Goal: Information Seeking & Learning: Learn about a topic

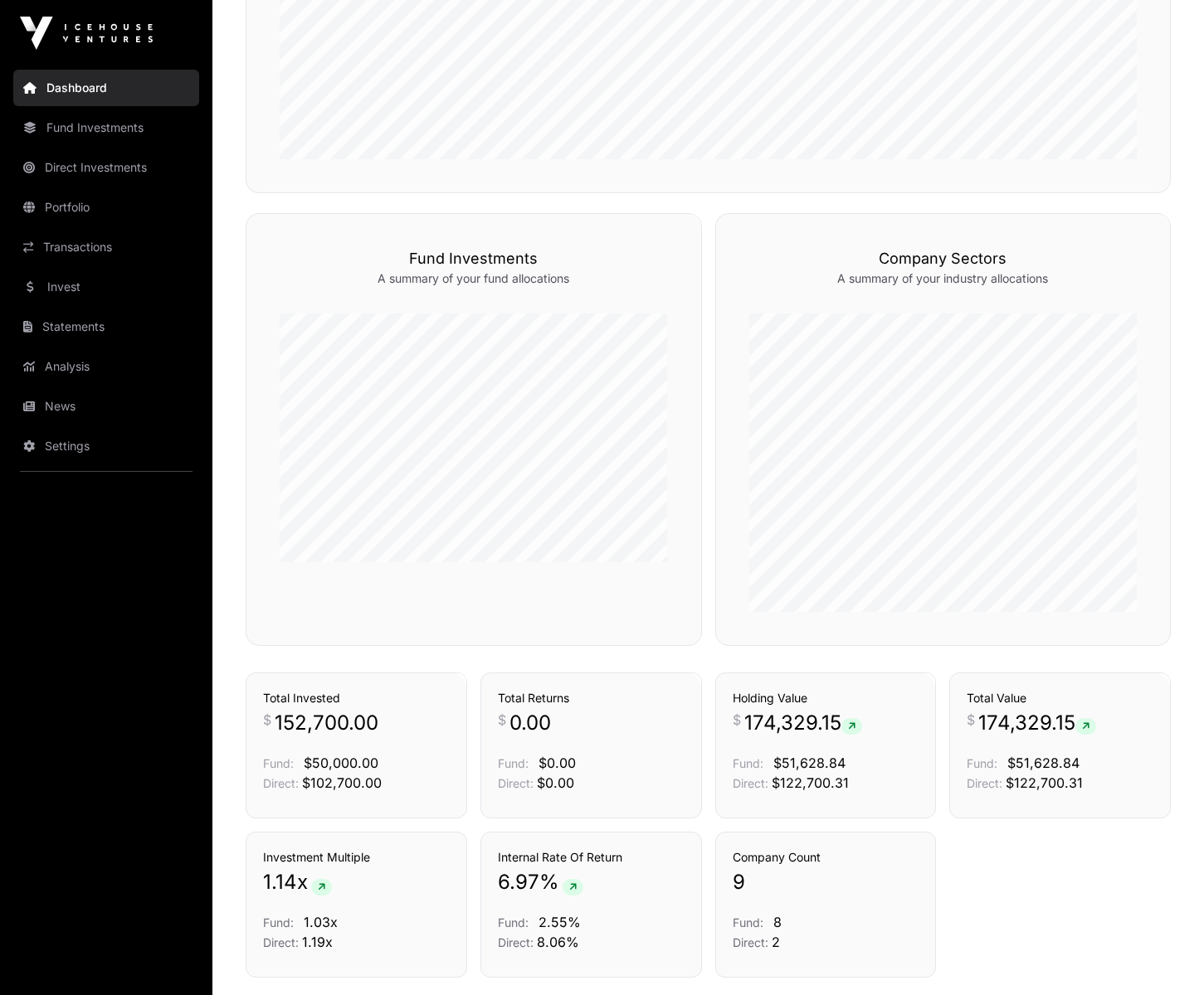
scroll to position [856, 0]
click at [60, 240] on link "Transactions" at bounding box center [107, 247] width 186 height 36
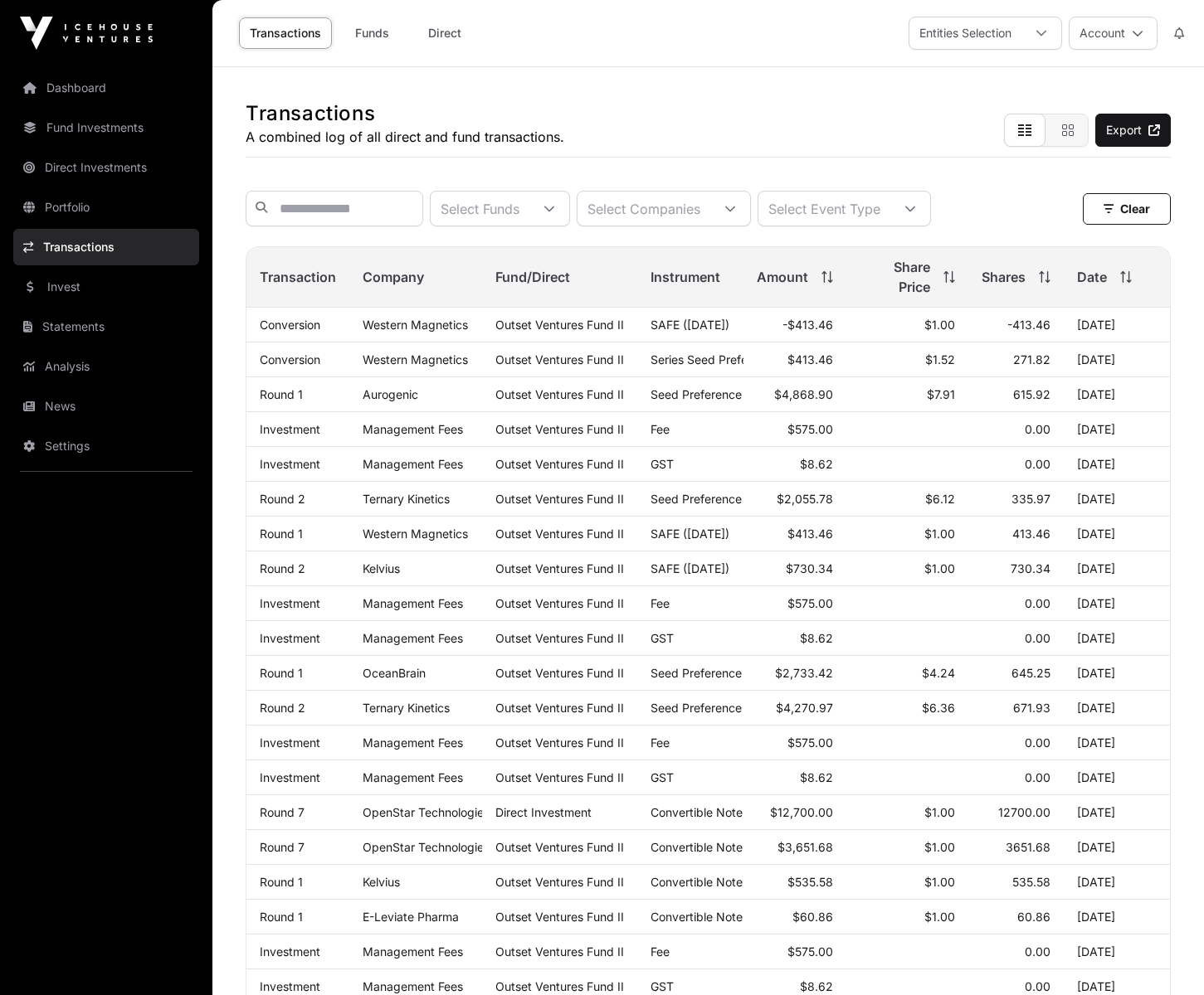
scroll to position [2, 0]
click at [433, 360] on link "Western Magnetics" at bounding box center [415, 357] width 106 height 14
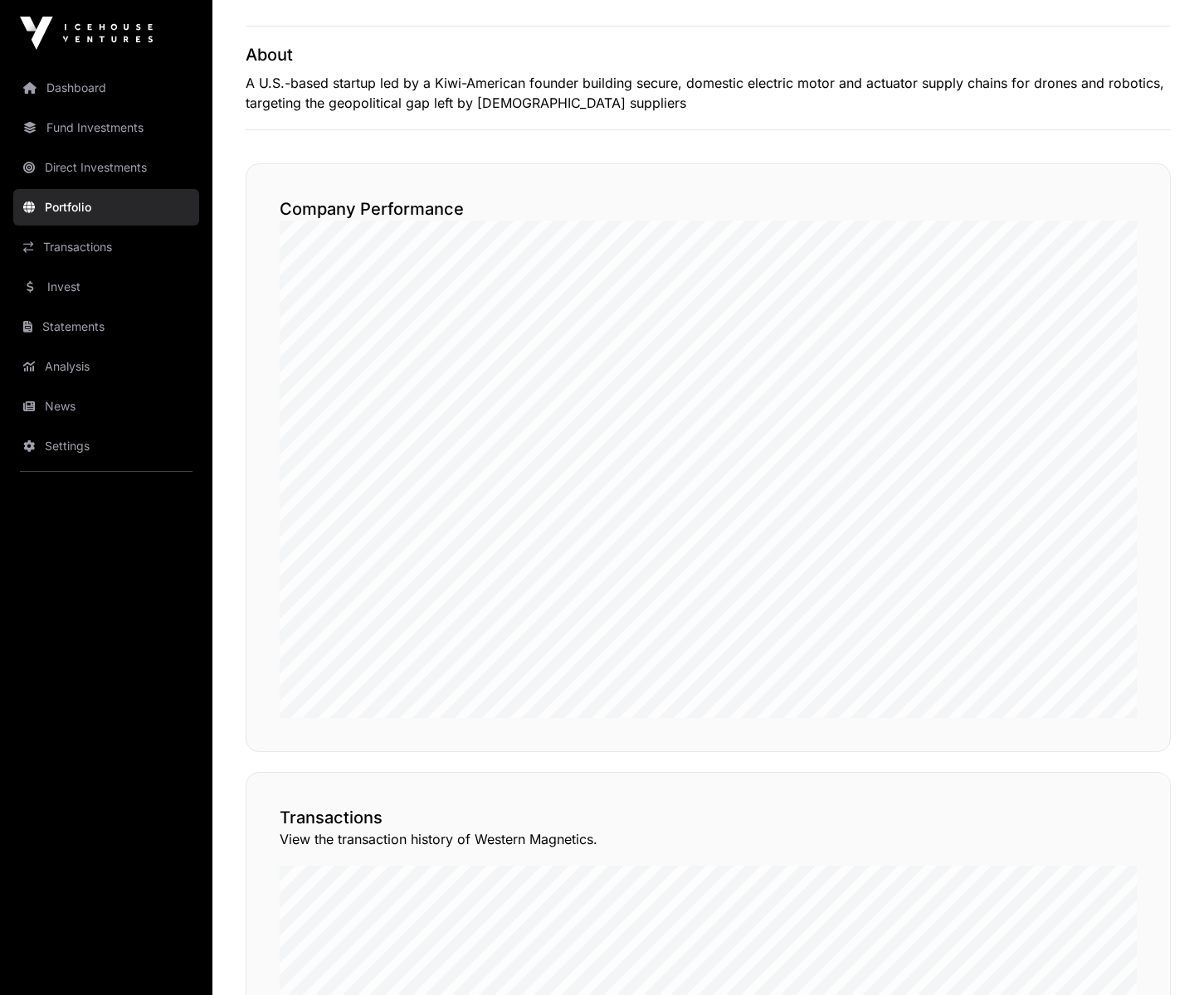
scroll to position [723, 0]
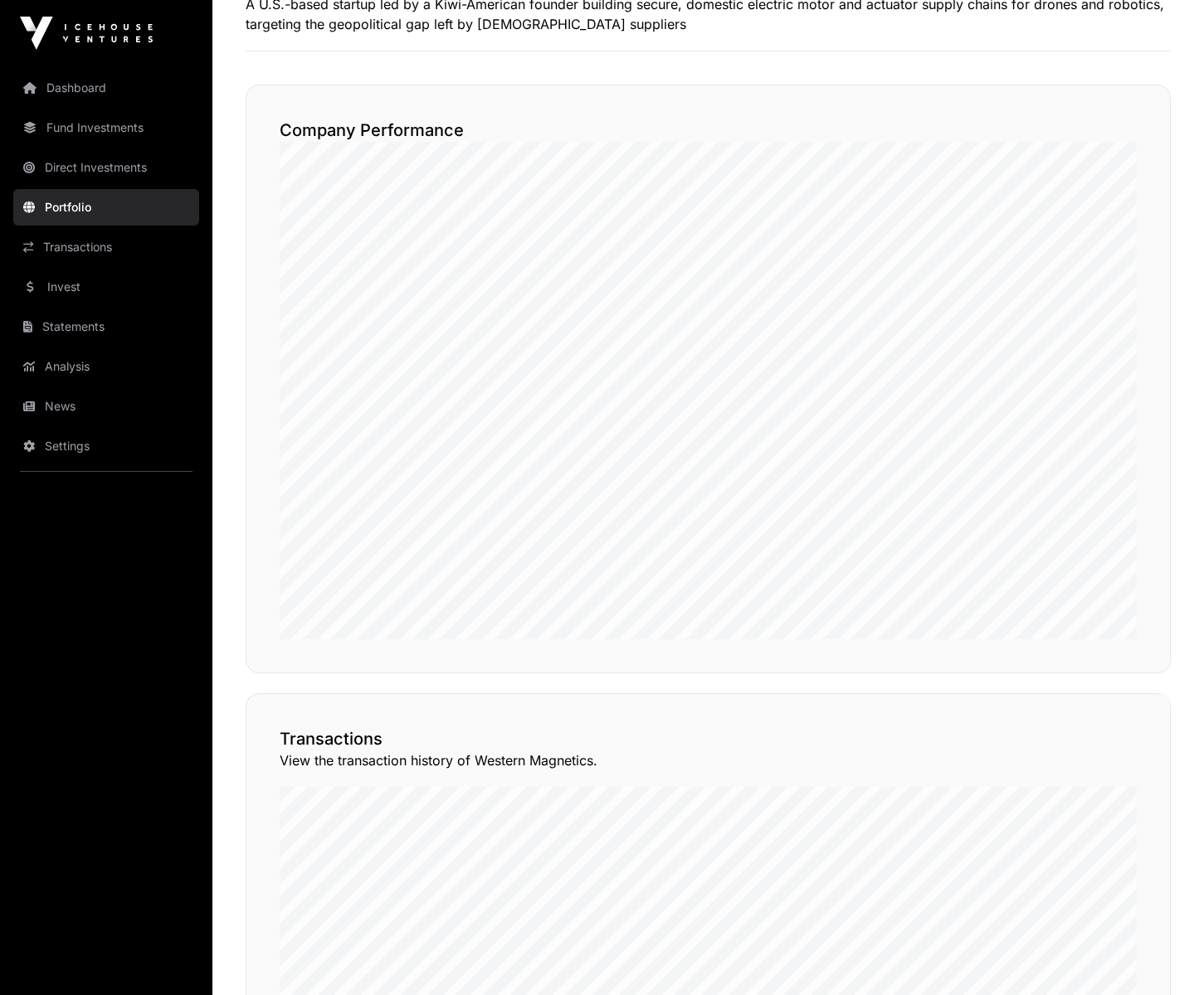
click at [107, 206] on link "Portfolio" at bounding box center [107, 207] width 186 height 36
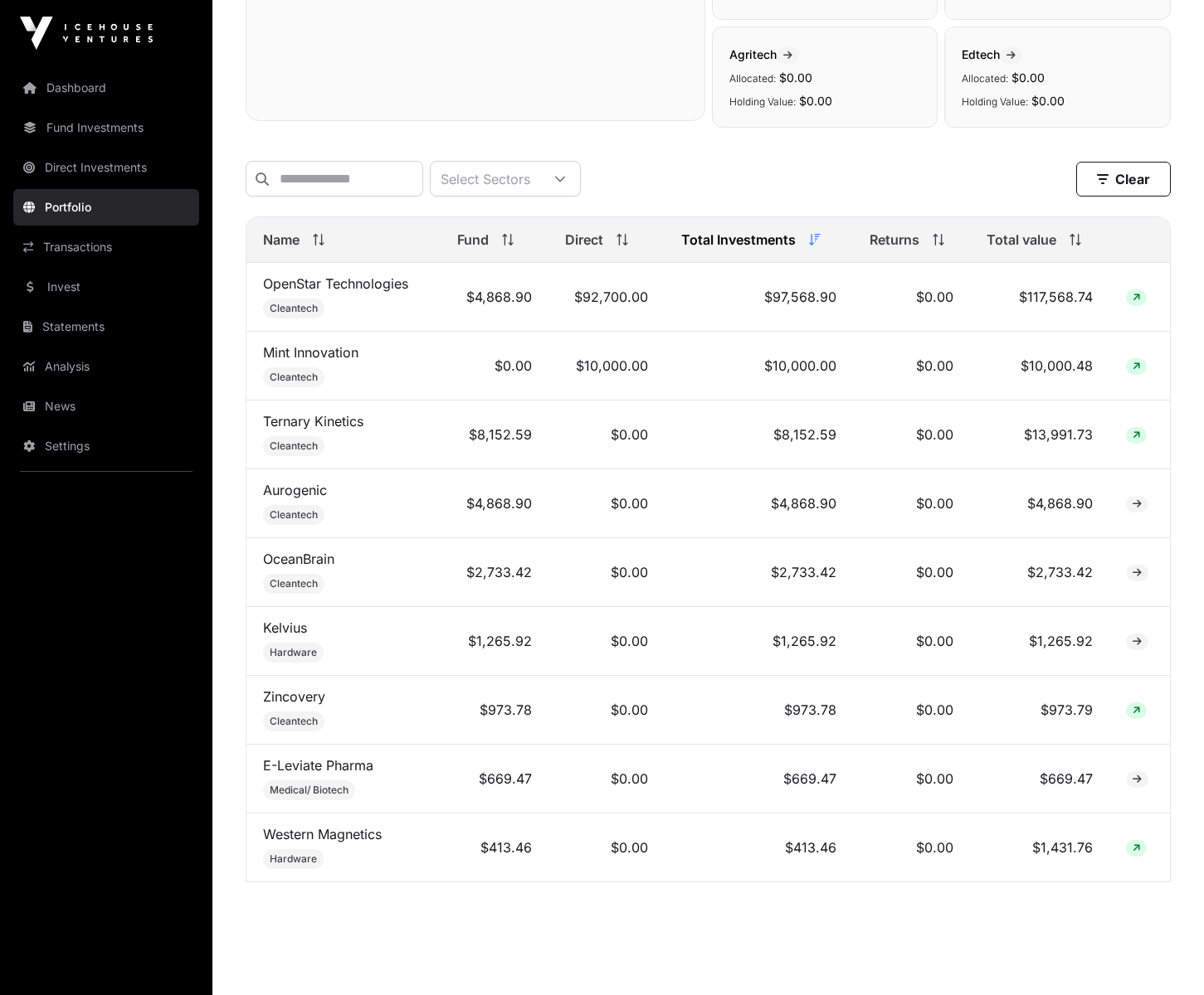
scroll to position [577, 0]
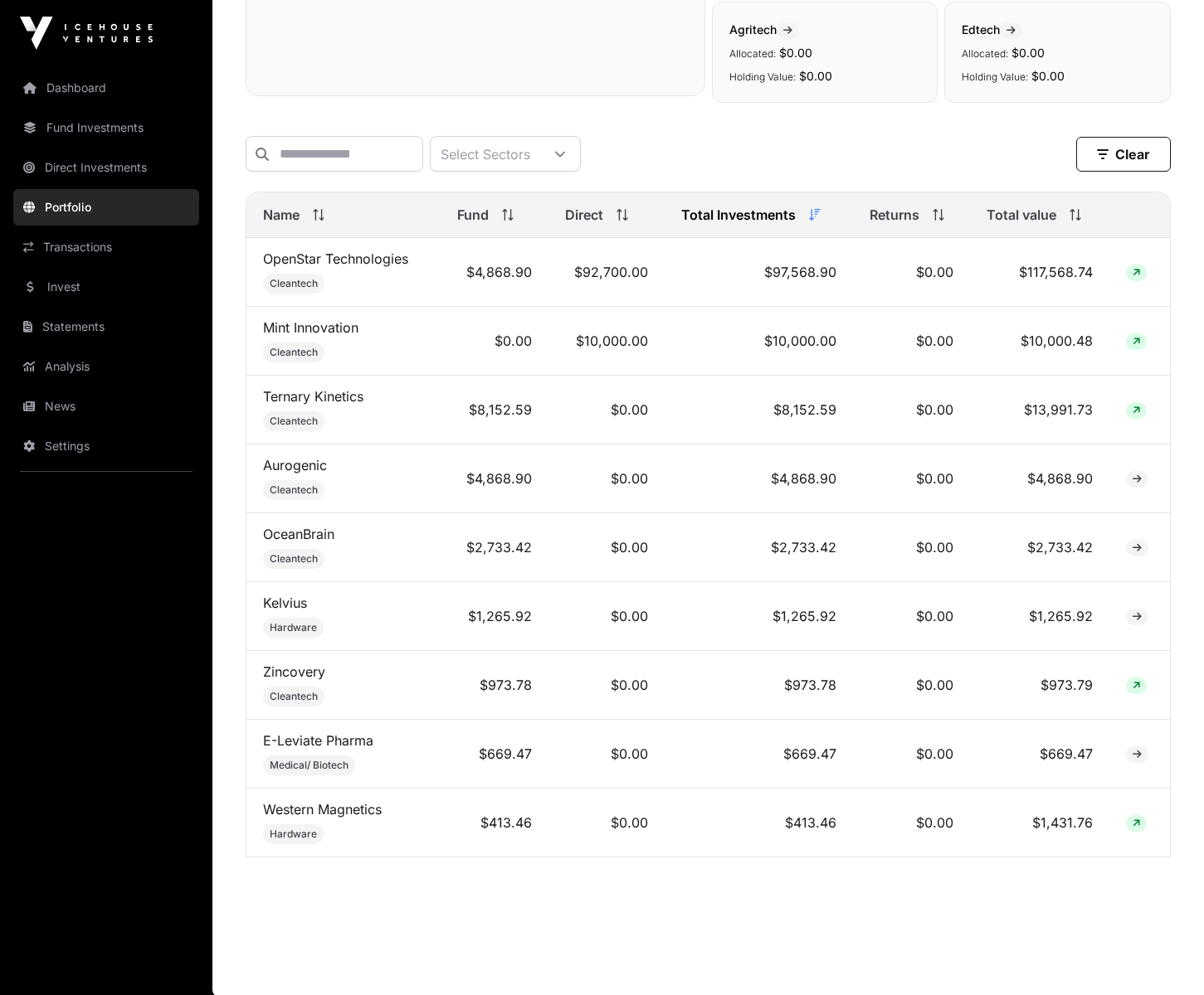
click at [305, 805] on link "Western Magnetics" at bounding box center [321, 809] width 119 height 17
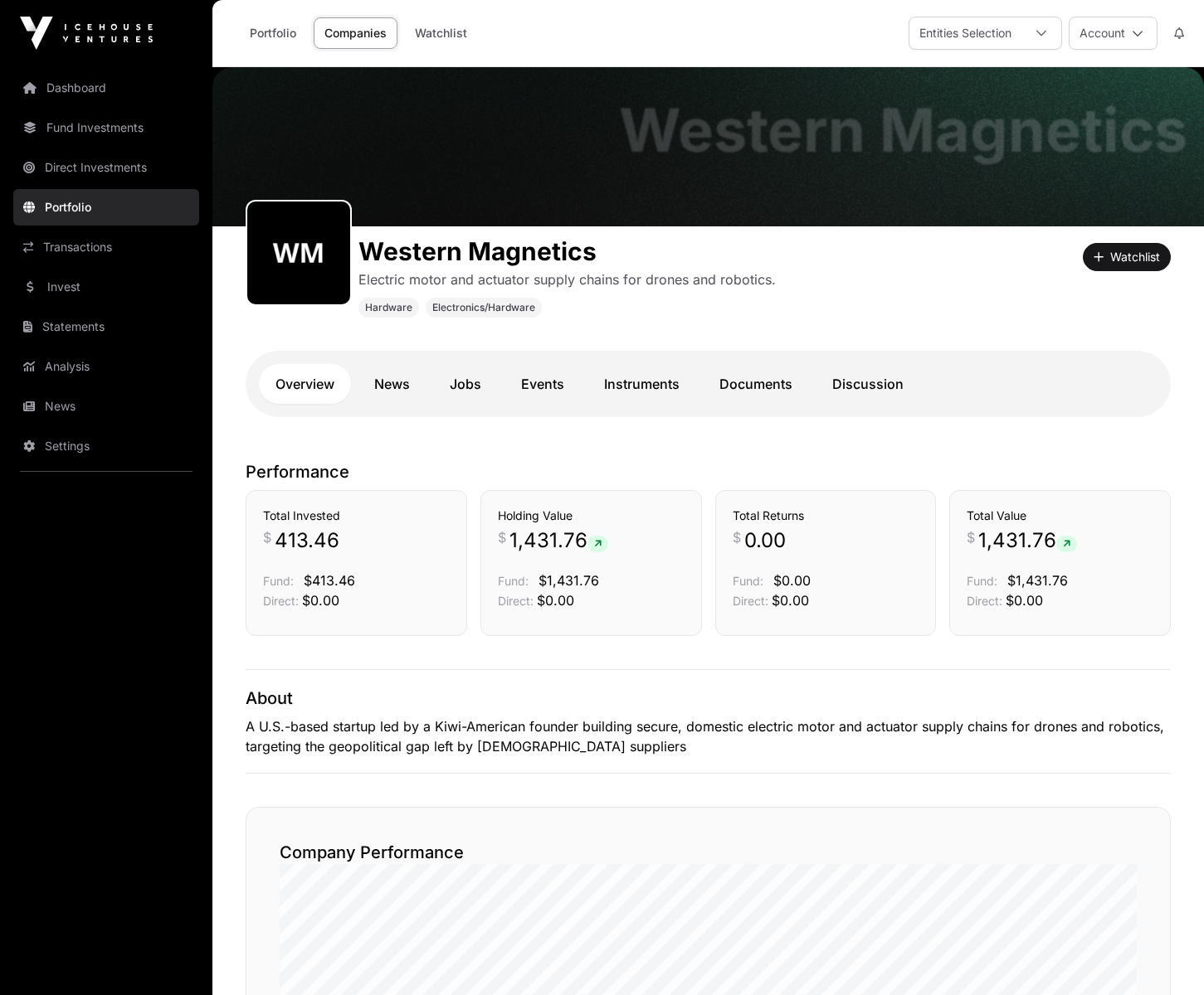
click at [384, 378] on link "News" at bounding box center [392, 384] width 69 height 40
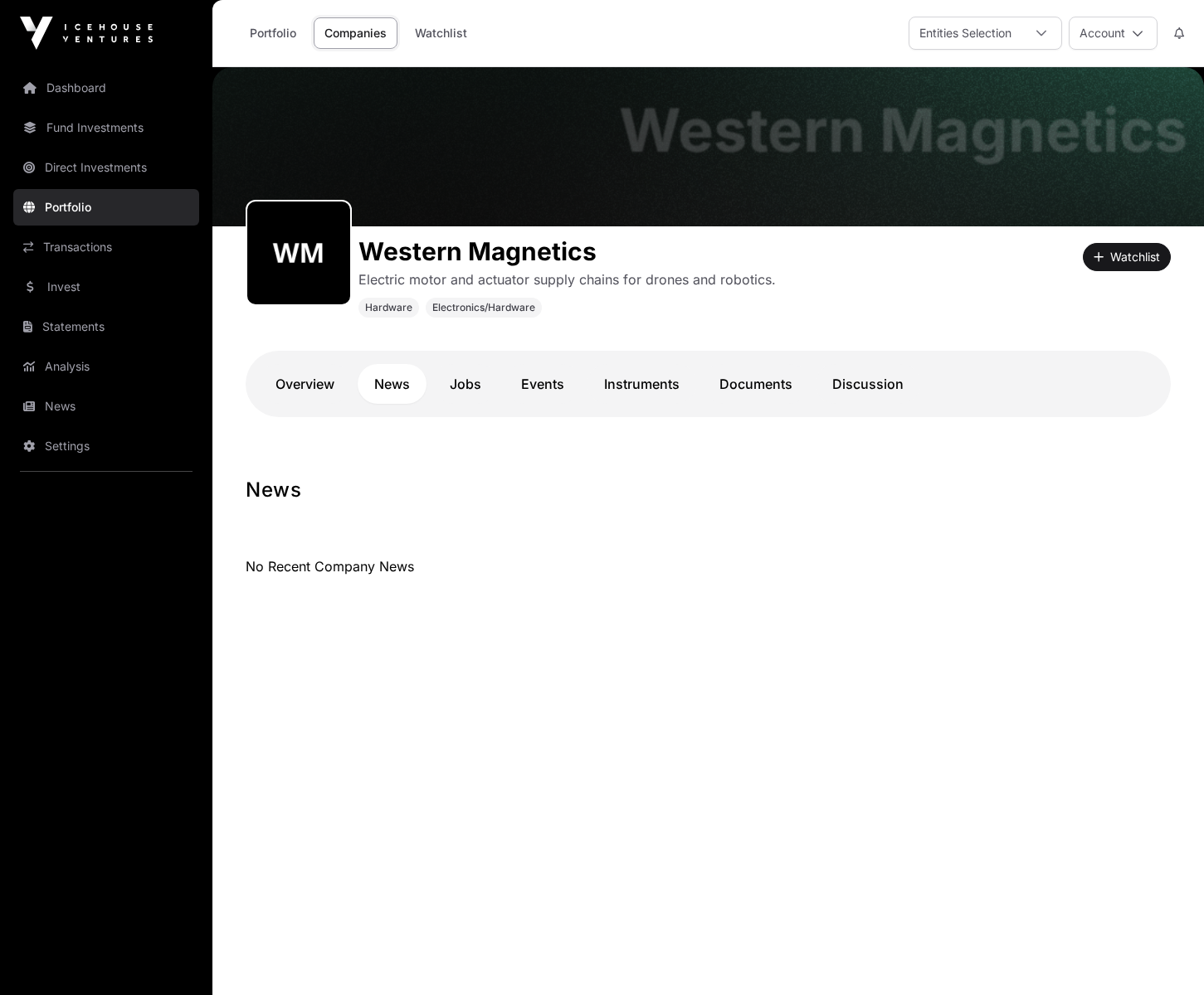
click at [469, 382] on link "Jobs" at bounding box center [465, 384] width 65 height 40
click at [529, 386] on link "Events" at bounding box center [543, 384] width 76 height 40
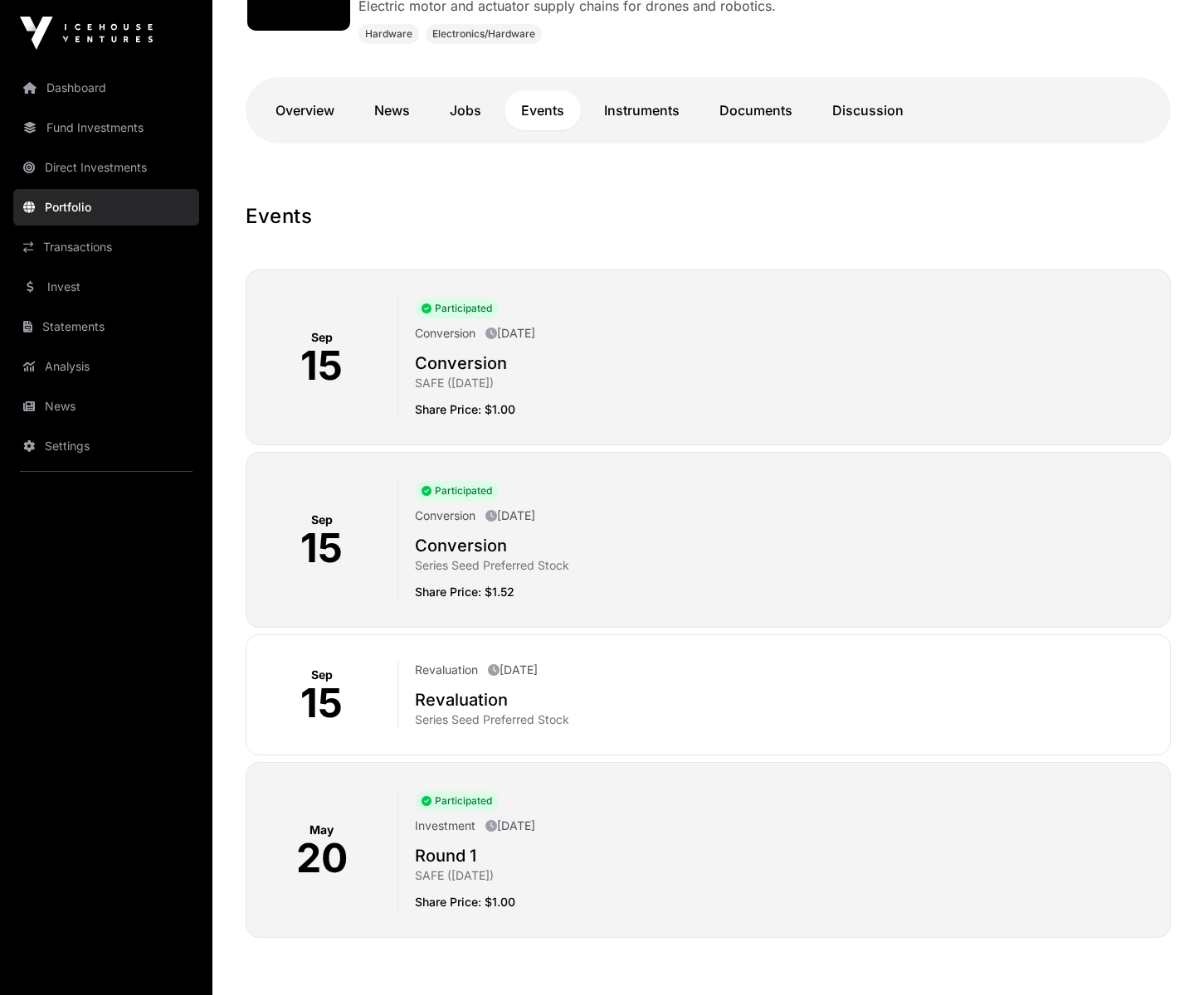
scroll to position [275, 0]
click at [833, 663] on div "Revaluation [DATE]" at bounding box center [785, 670] width 742 height 20
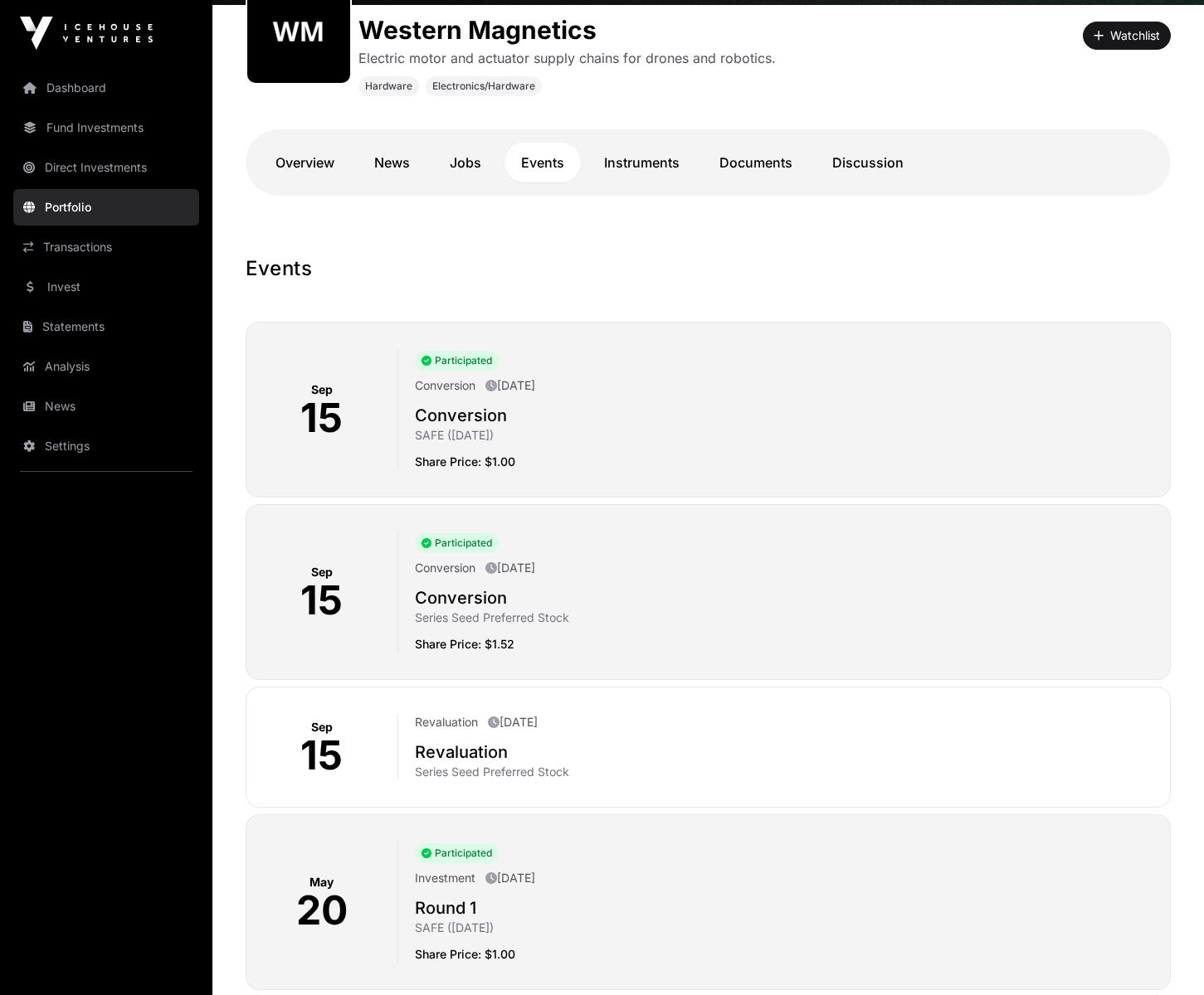
scroll to position [247, 0]
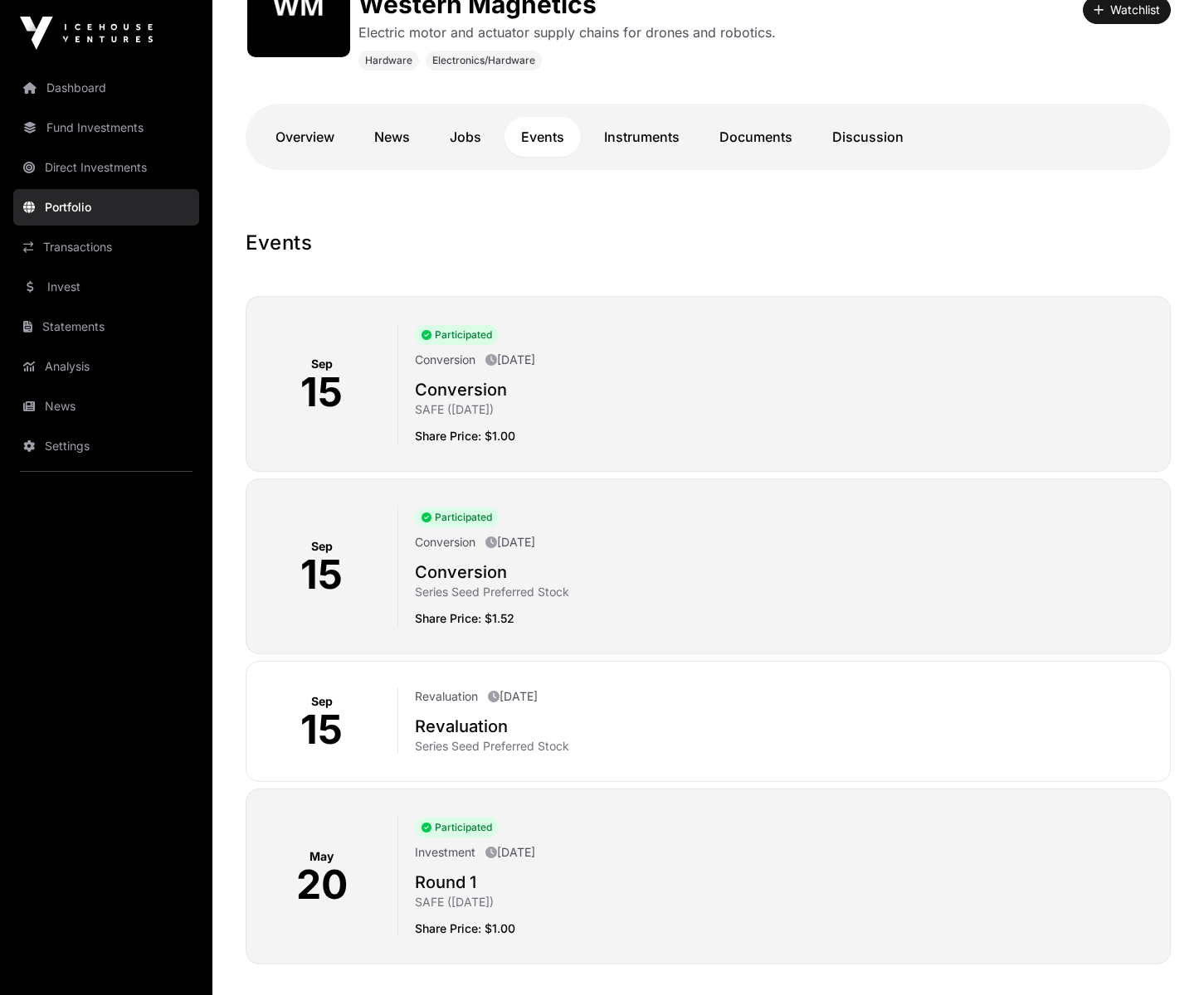
click at [643, 126] on link "Instruments" at bounding box center [642, 136] width 109 height 40
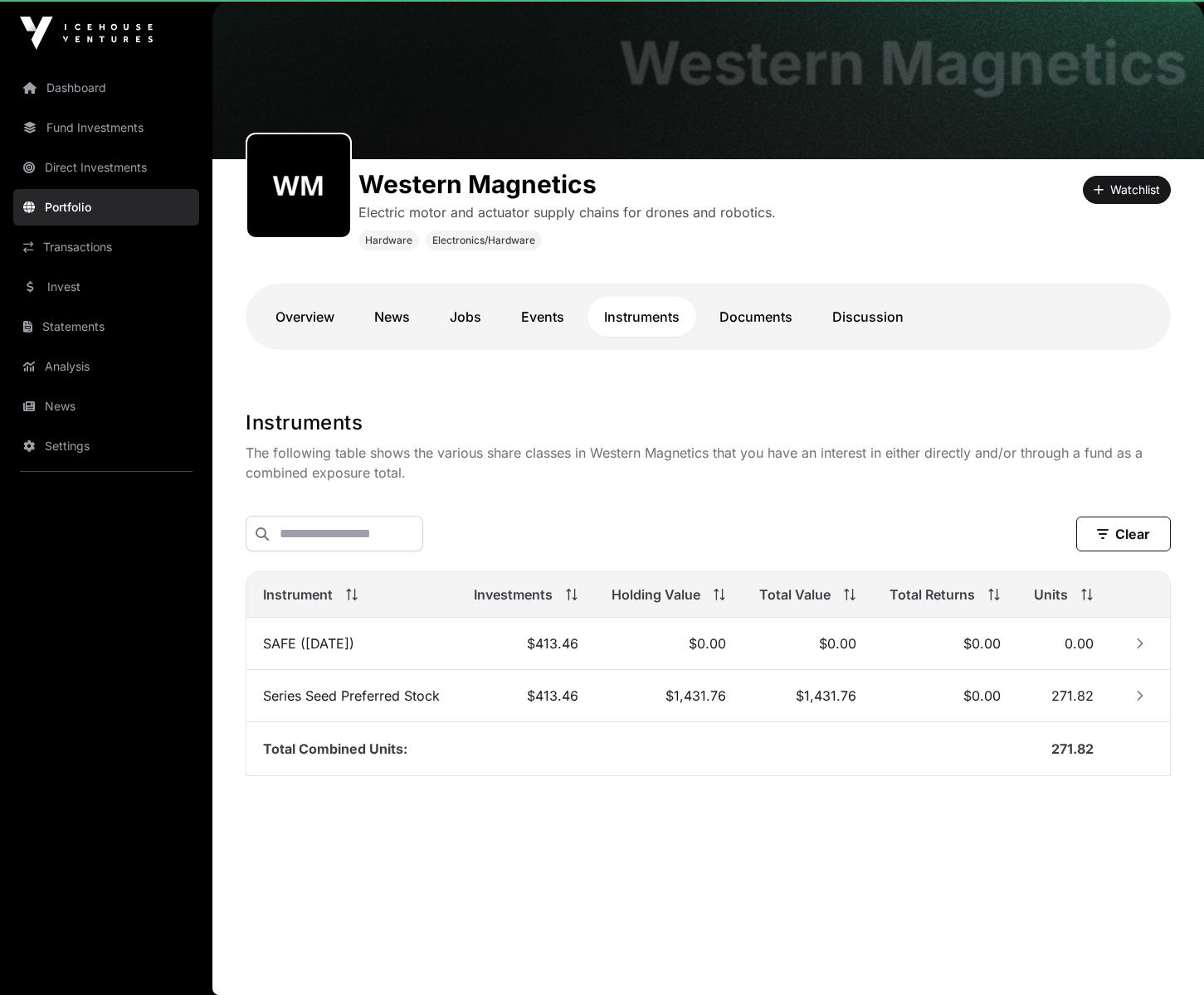
scroll to position [68, 0]
click at [768, 321] on link "Documents" at bounding box center [755, 316] width 106 height 40
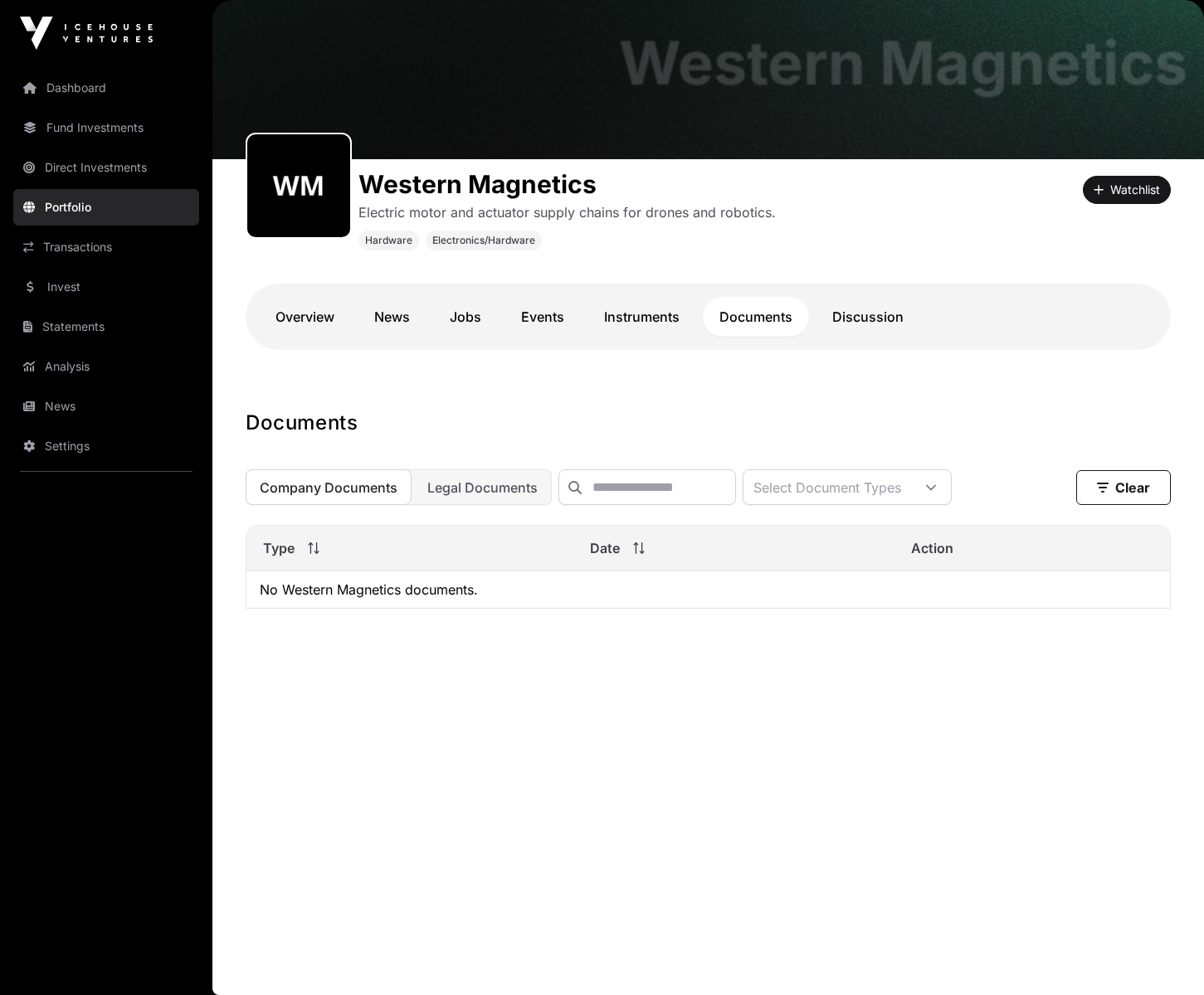
click at [458, 487] on span "Legal Documents" at bounding box center [482, 488] width 111 height 17
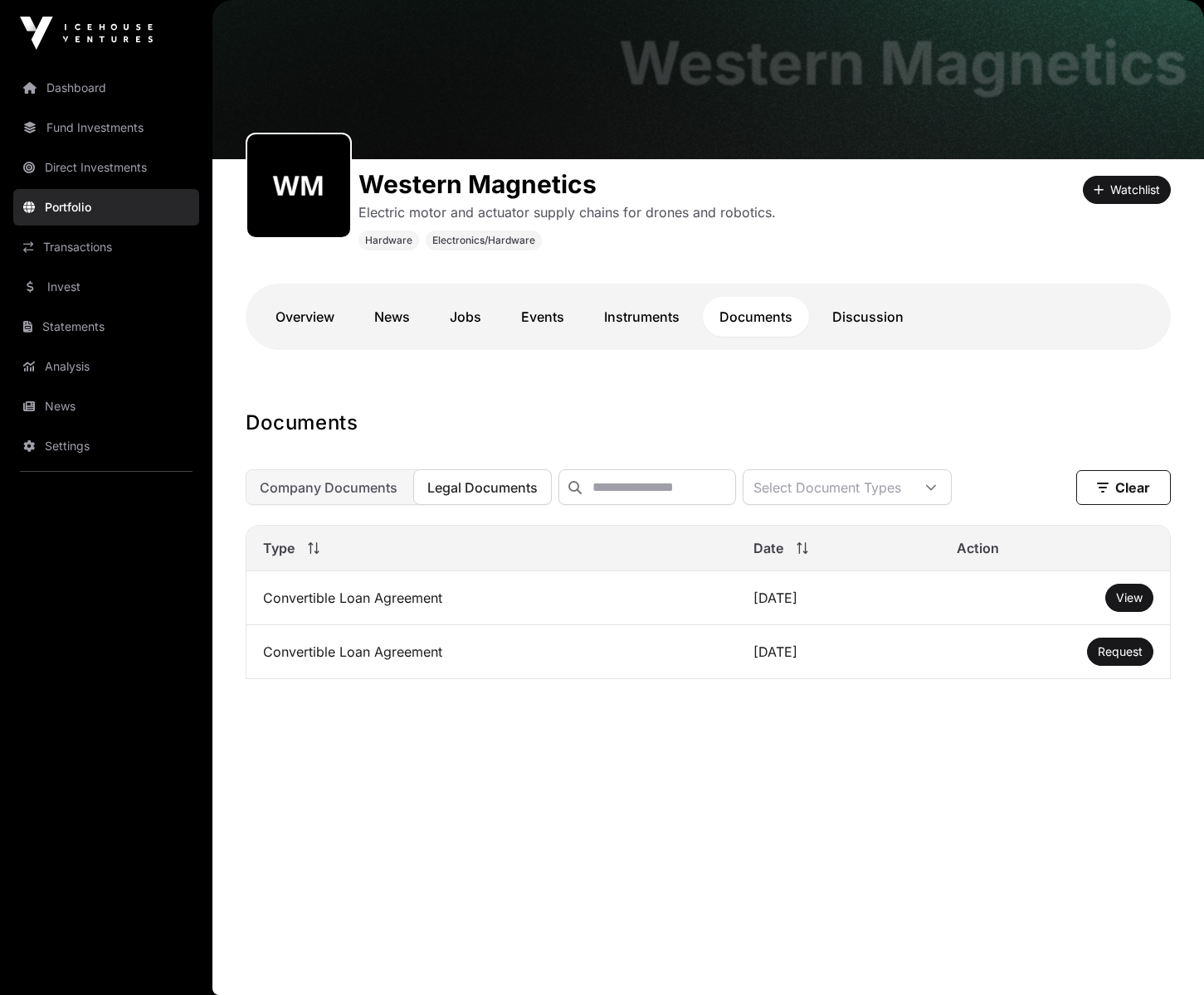
click at [1136, 597] on span "View" at bounding box center [1129, 597] width 26 height 14
click at [854, 319] on link "Discussion" at bounding box center [868, 316] width 105 height 40
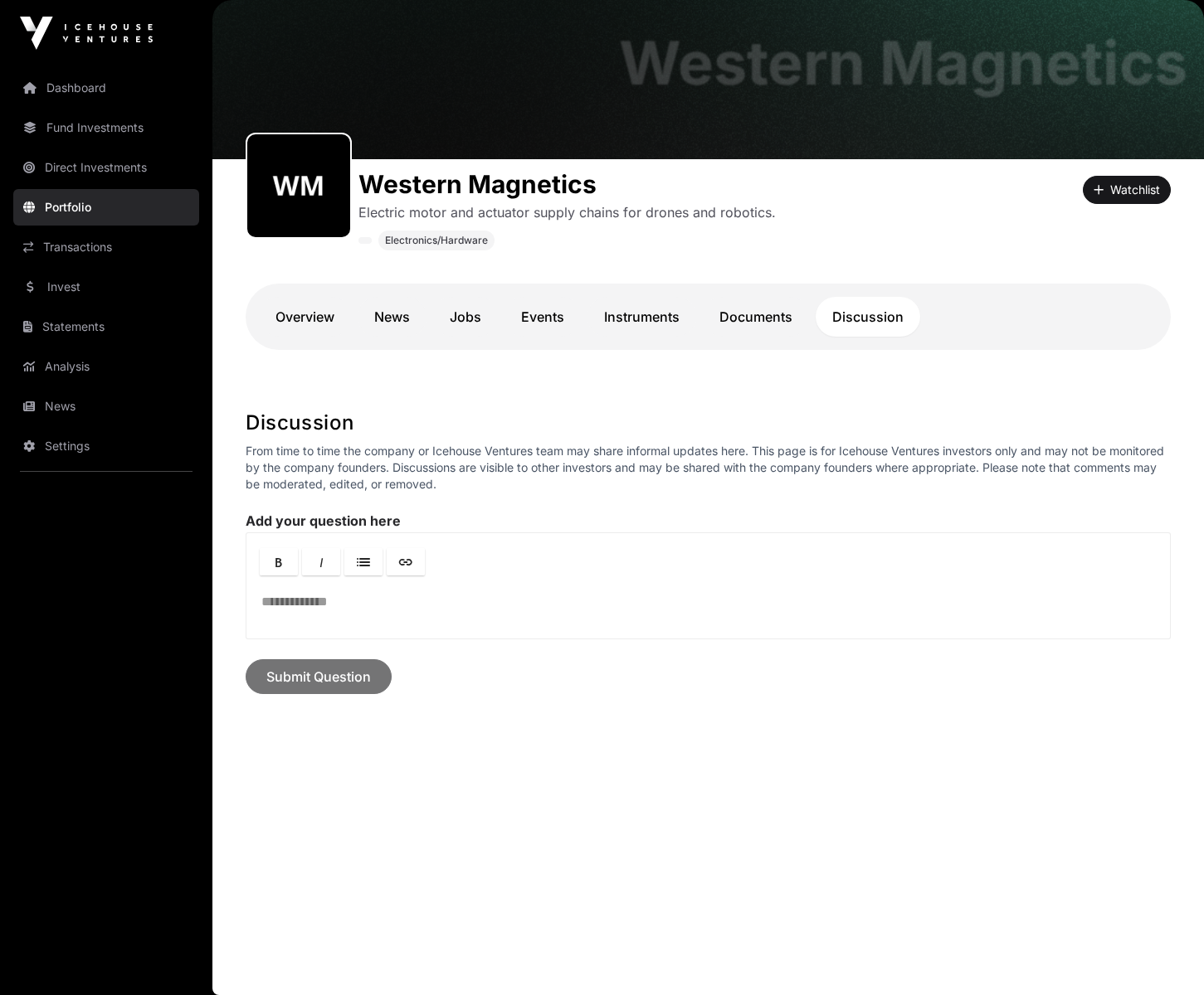
click at [120, 204] on link "Portfolio" at bounding box center [107, 207] width 186 height 36
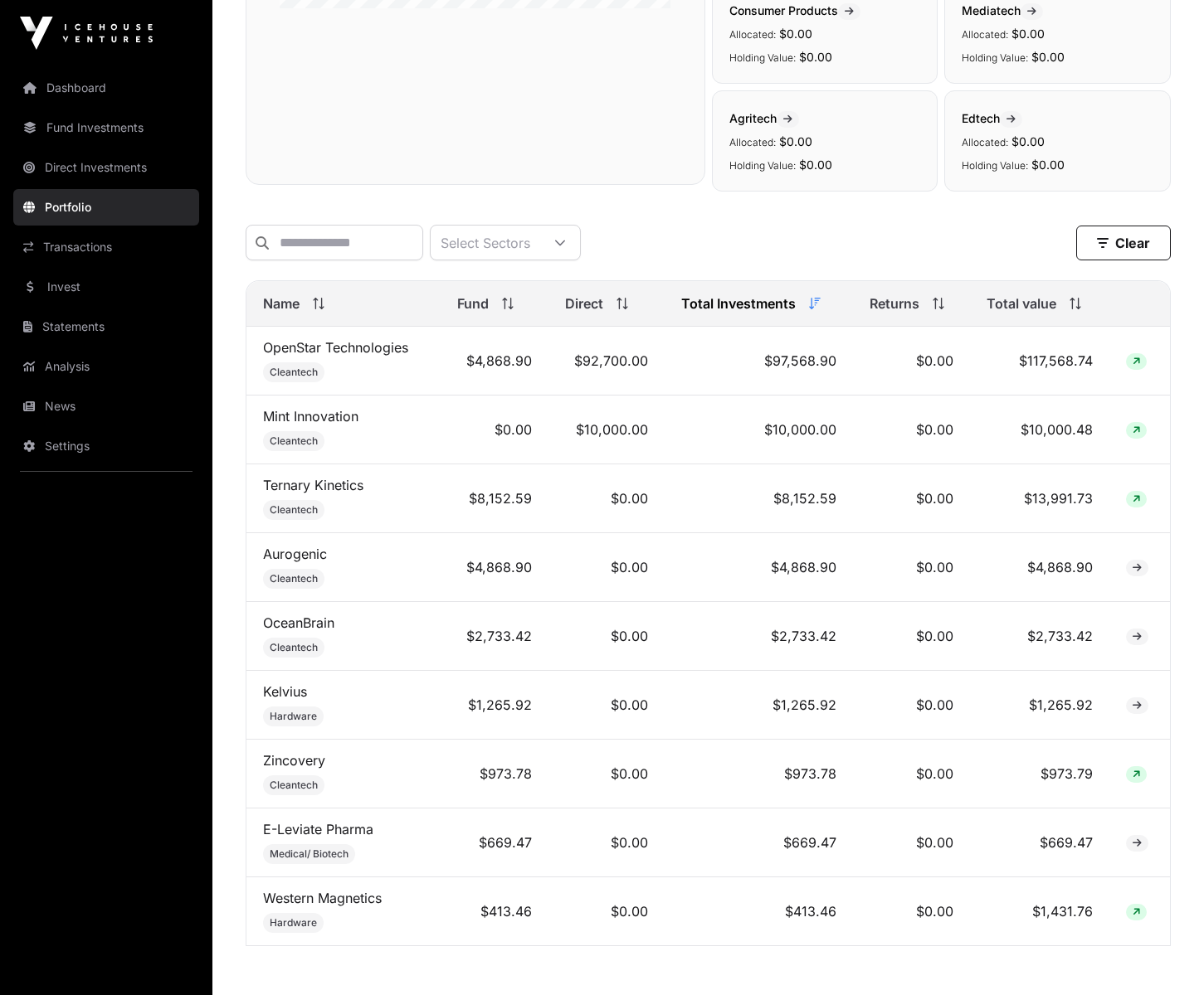
scroll to position [577, 0]
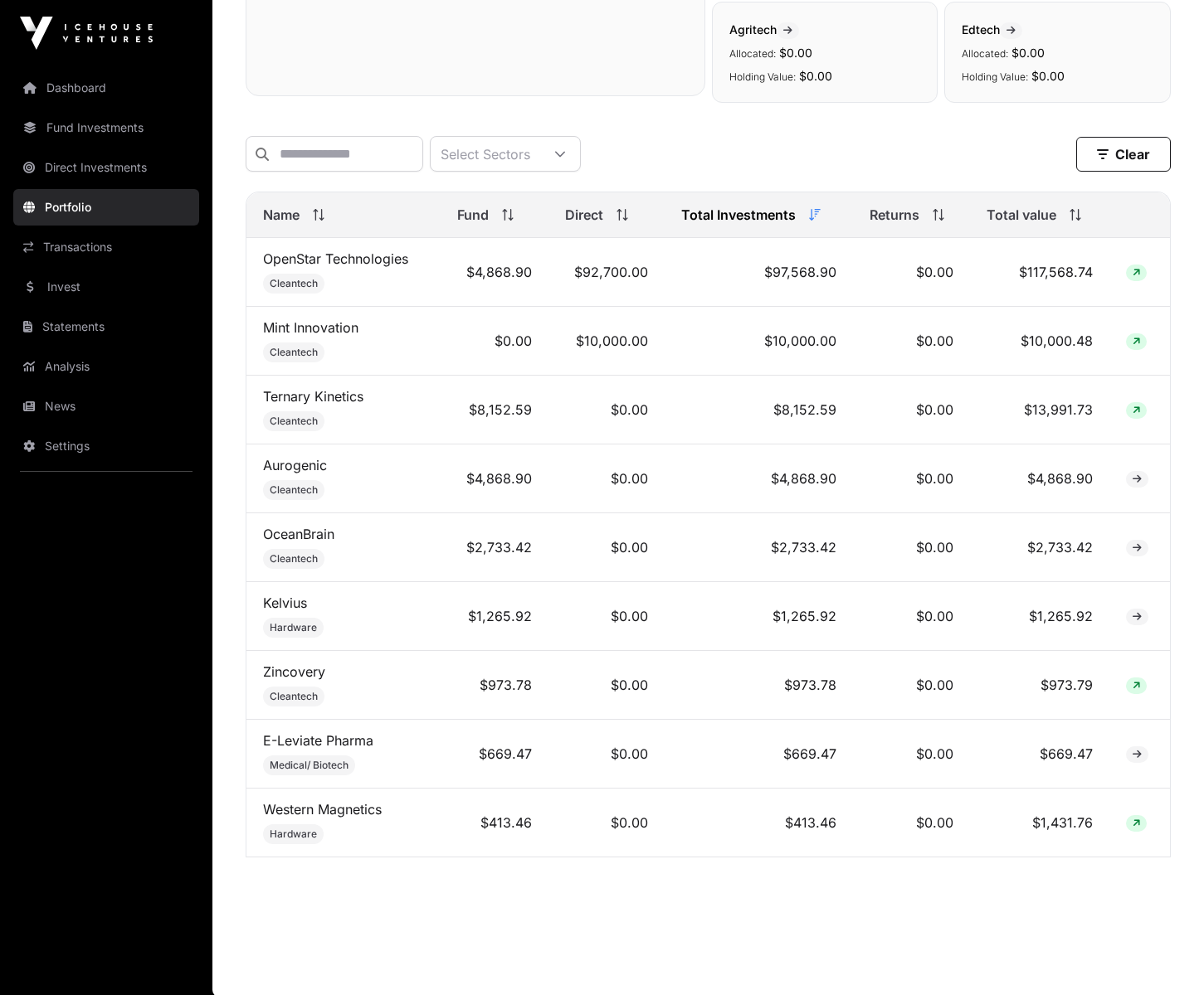
click at [612, 881] on main "Portfolio Company Sectors View the sector breakdown of the companies in your po…" at bounding box center [708, 244] width 991 height 1506
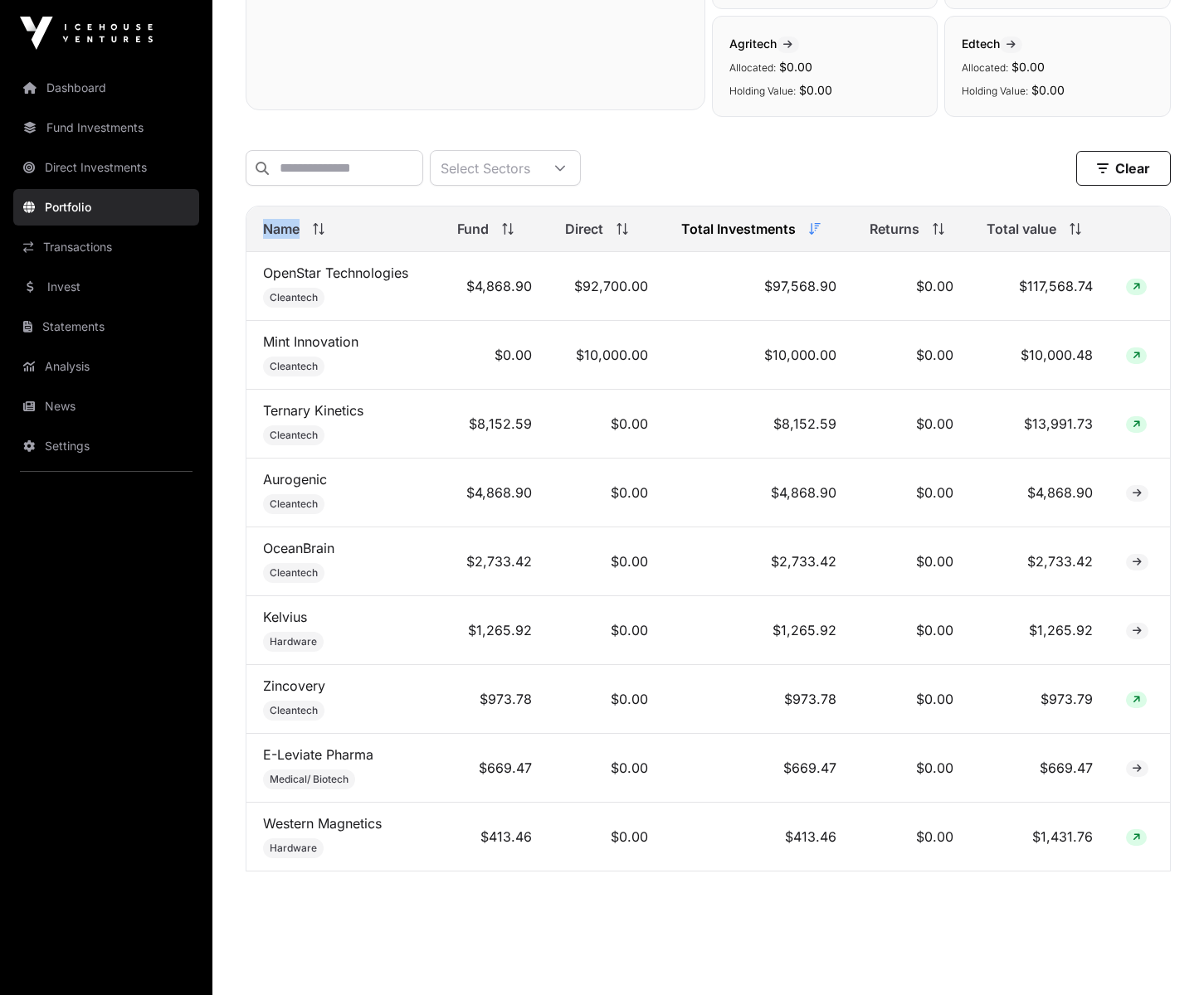
drag, startPoint x: 219, startPoint y: 308, endPoint x: 235, endPoint y: 308, distance: 16.0
click at [219, 308] on div "Portfolio Company Sectors View the sector breakdown of the companies in your po…" at bounding box center [708, 214] width 991 height 1353
click at [72, 253] on link "Transactions" at bounding box center [107, 247] width 186 height 36
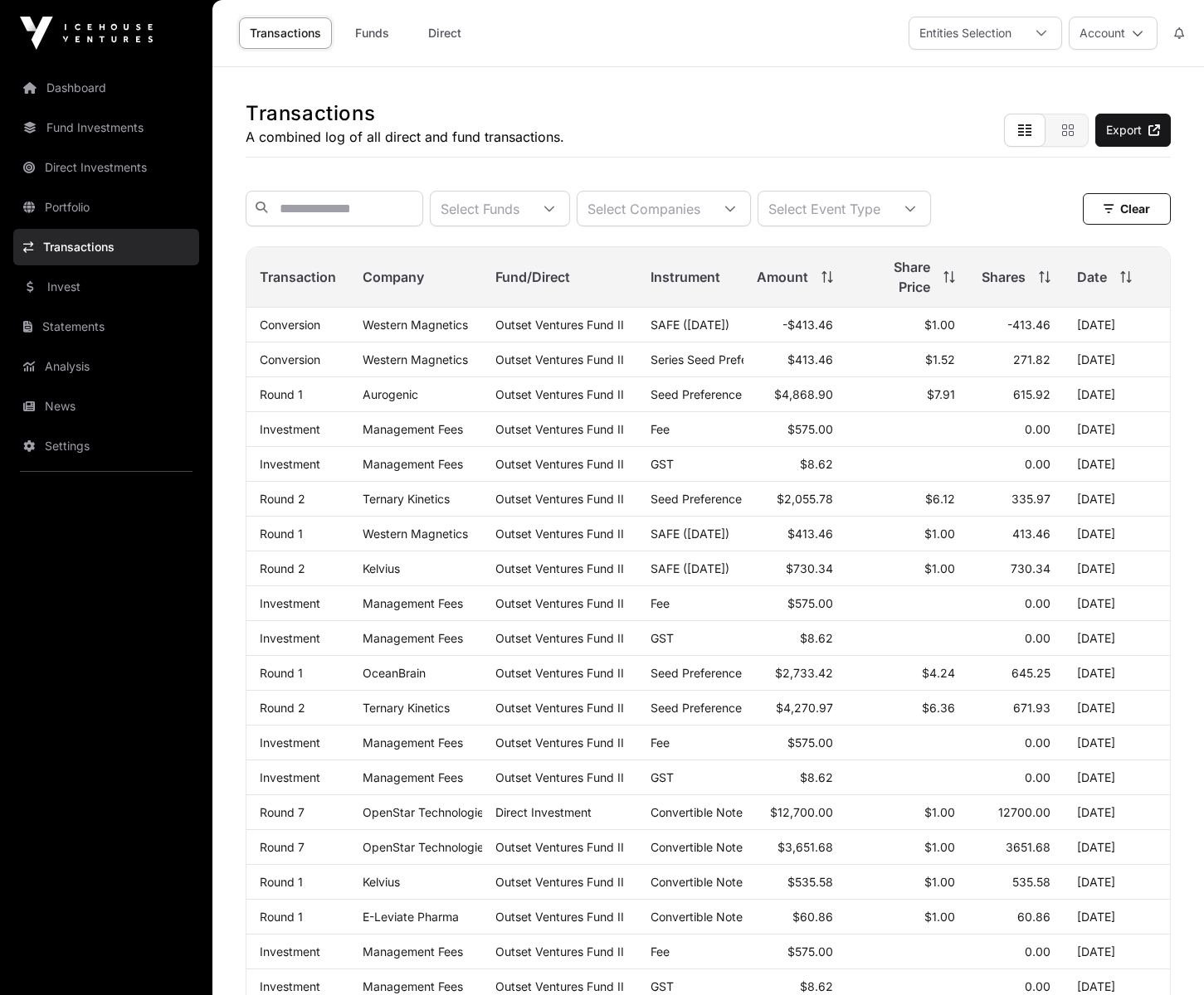
click at [99, 293] on link "Invest" at bounding box center [107, 286] width 186 height 36
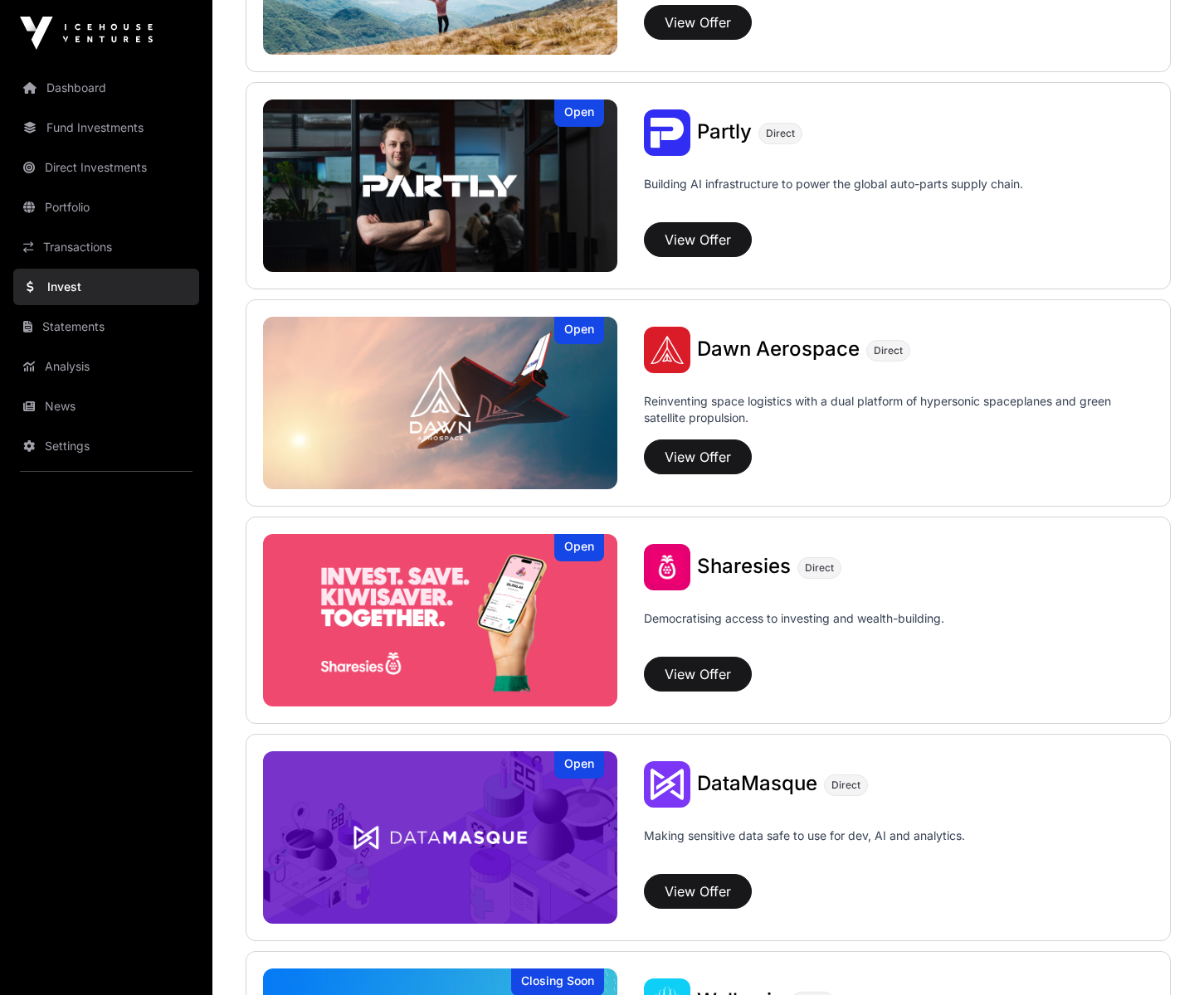
scroll to position [1660, 0]
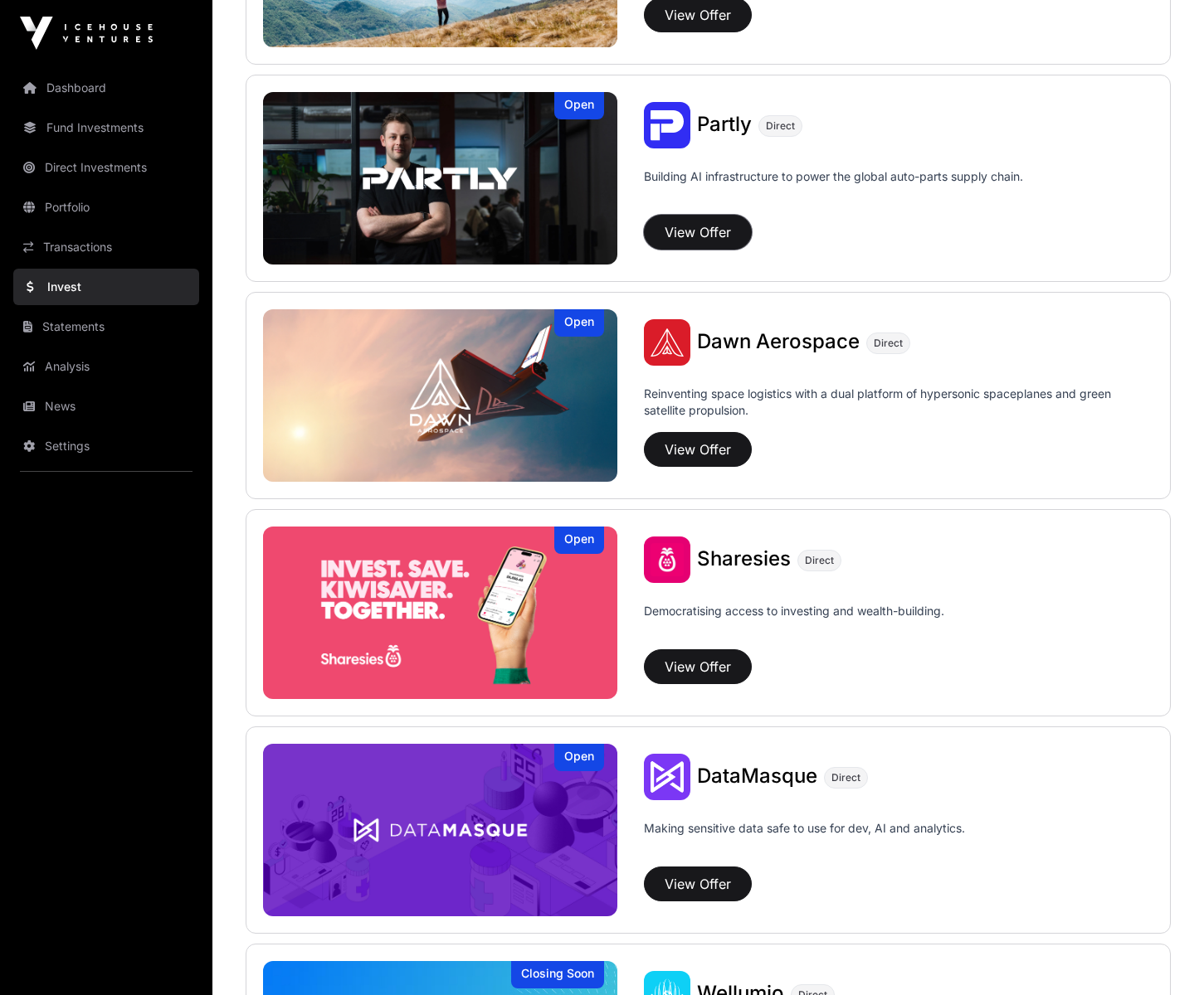
click at [707, 236] on button "View Offer" at bounding box center [698, 232] width 108 height 35
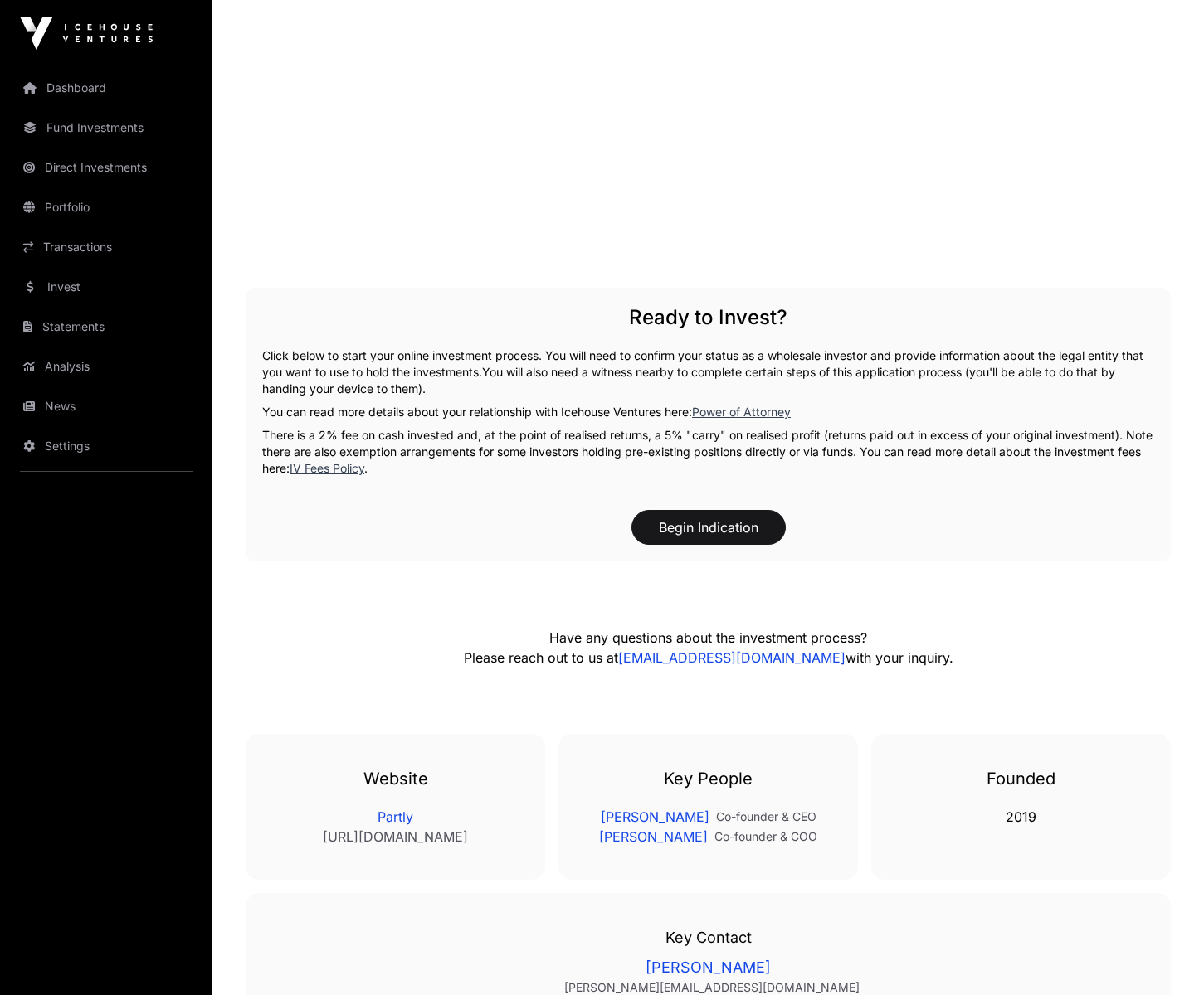
scroll to position [2515, 0]
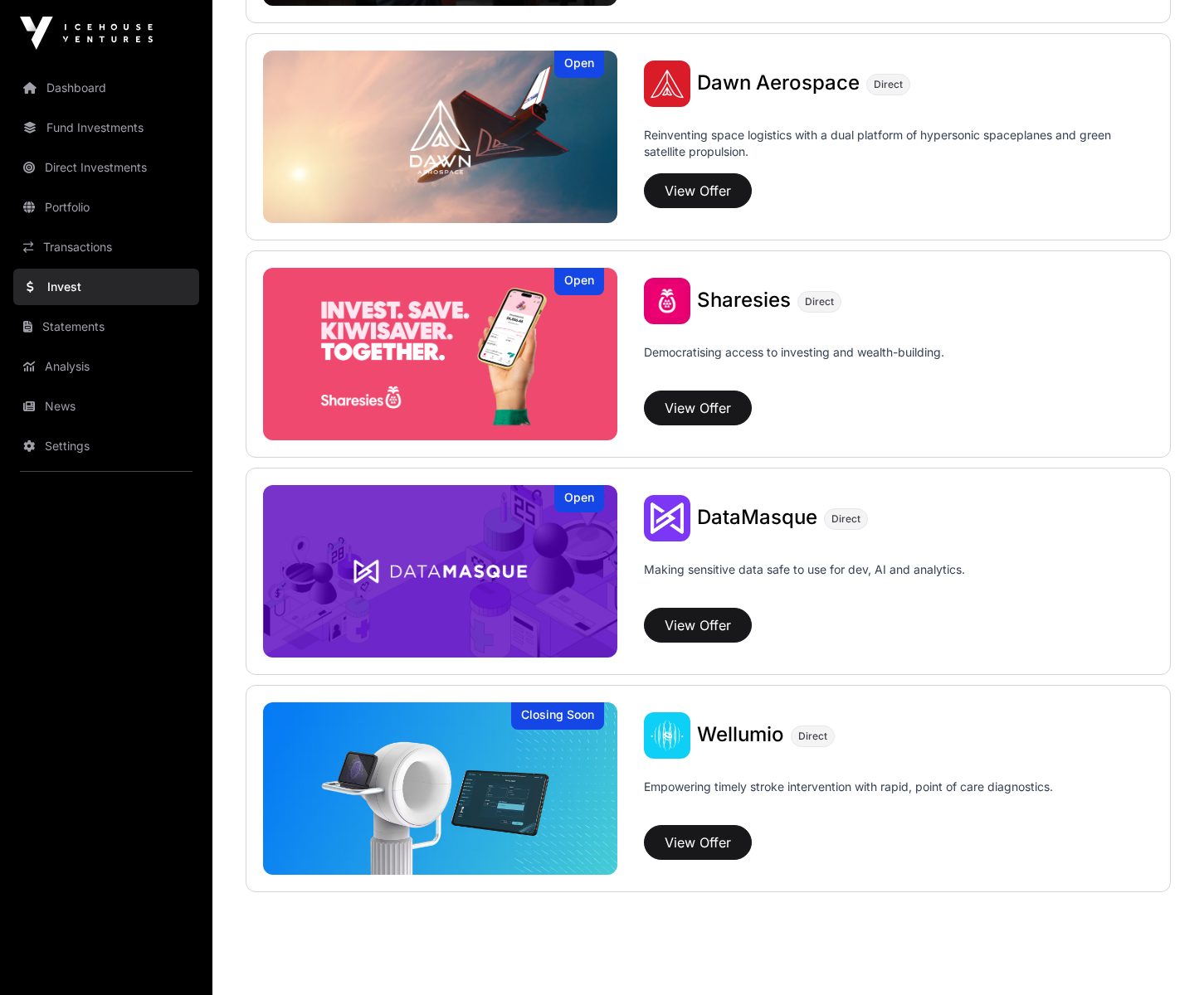
scroll to position [1955, 0]
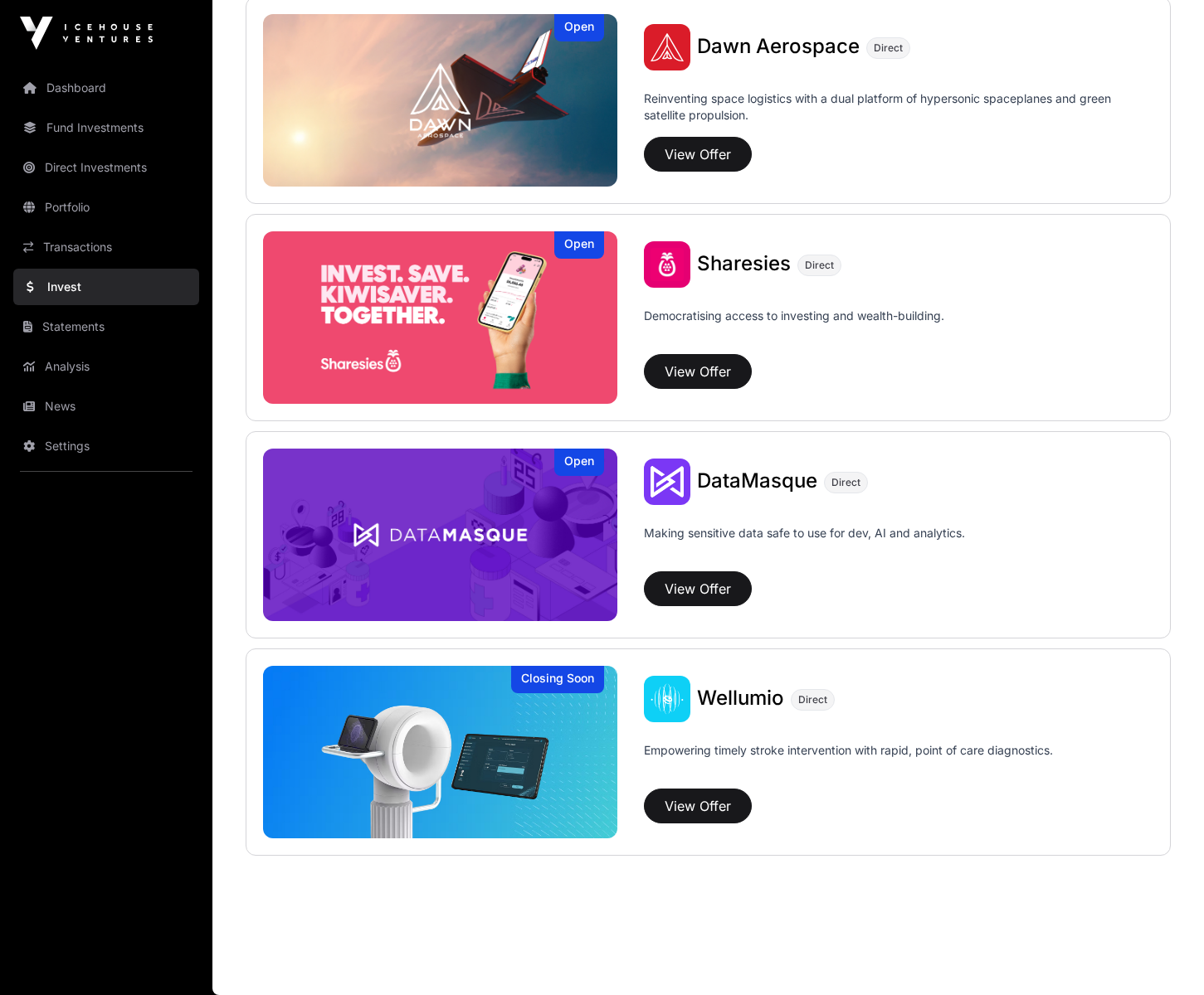
click at [115, 331] on link "Statements" at bounding box center [107, 326] width 186 height 36
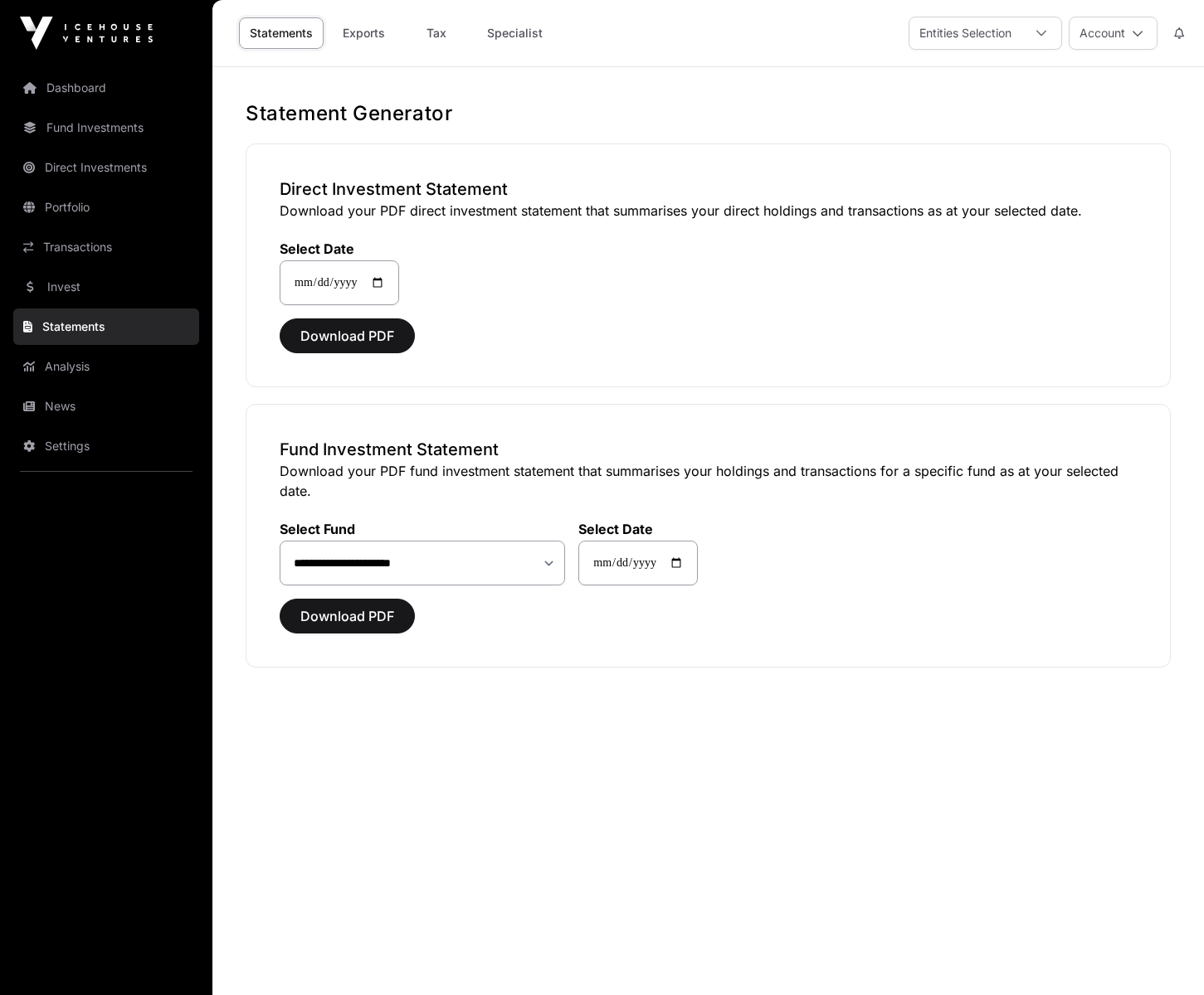
click at [110, 374] on link "Analysis" at bounding box center [107, 366] width 186 height 36
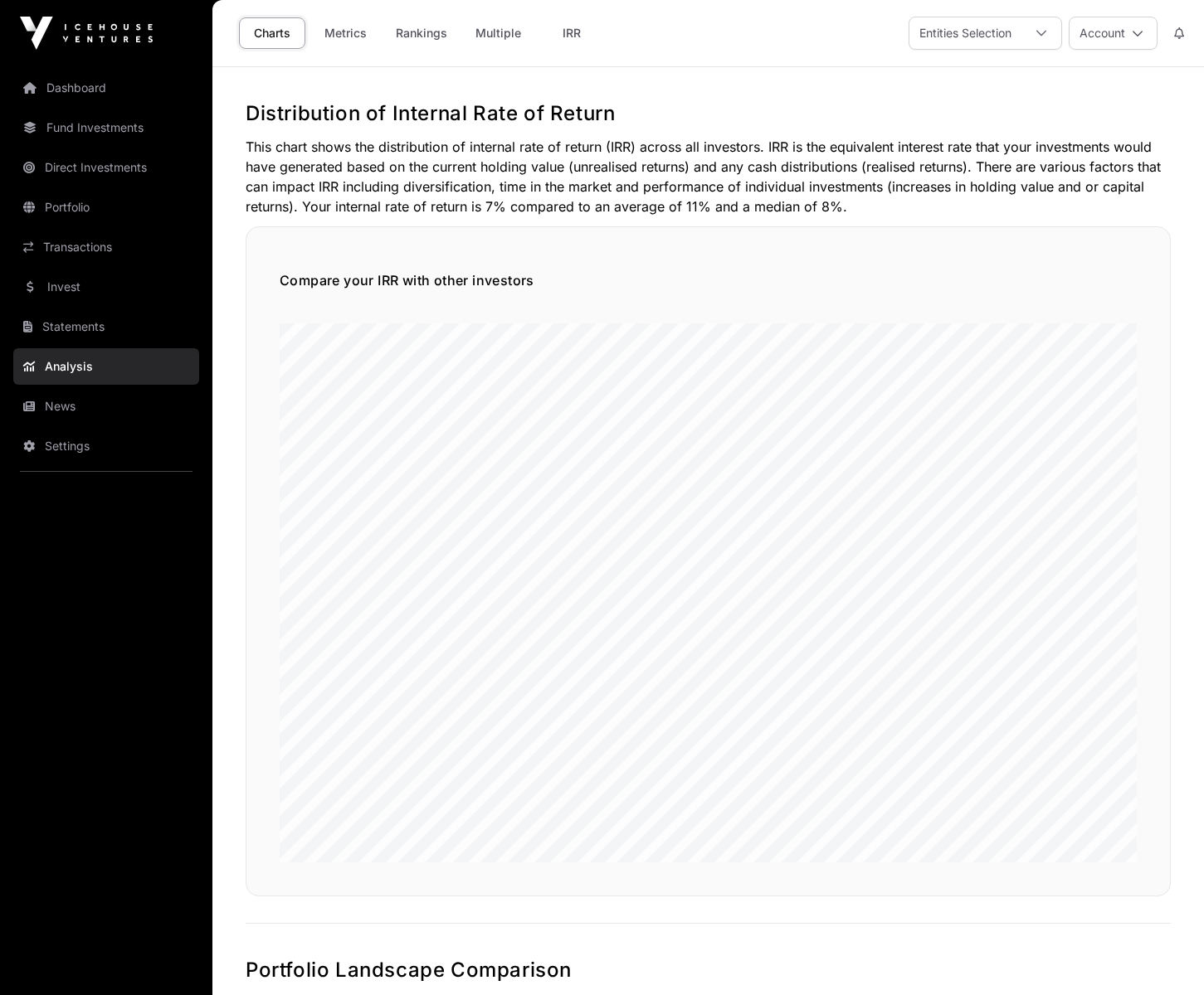
click at [72, 203] on link "Portfolio" at bounding box center [107, 207] width 186 height 36
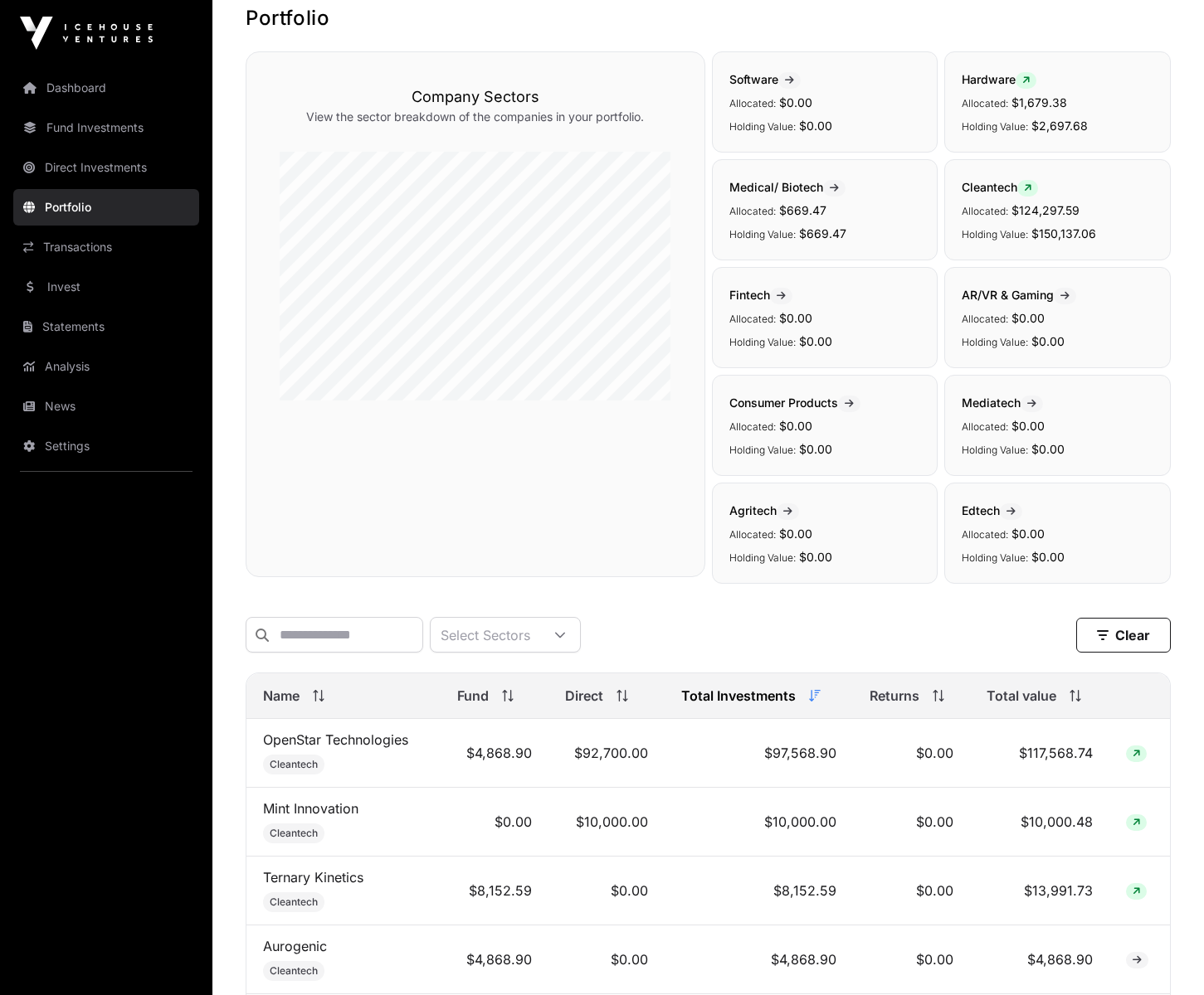
scroll to position [109, 0]
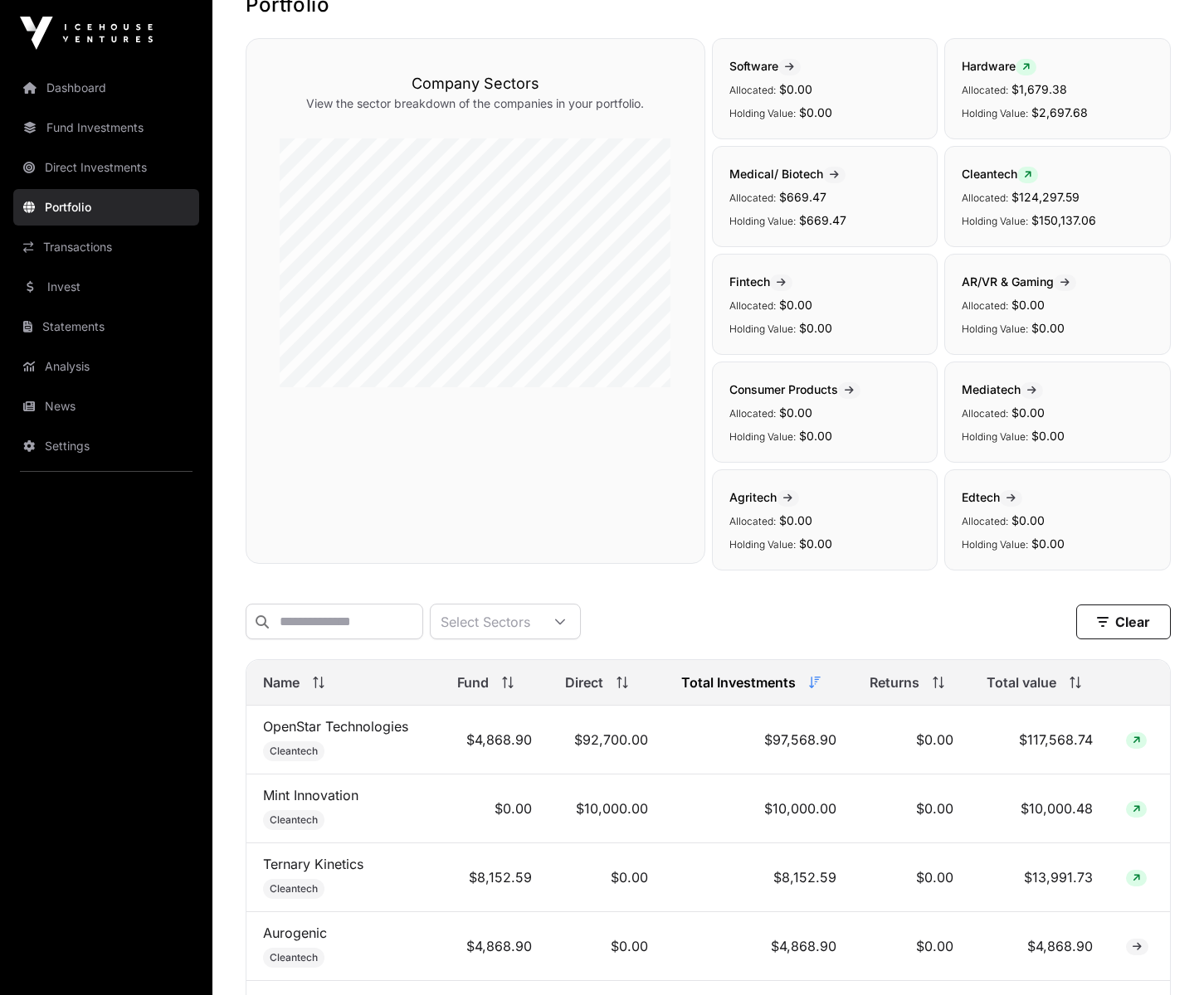
click at [74, 125] on link "Fund Investments" at bounding box center [107, 127] width 186 height 36
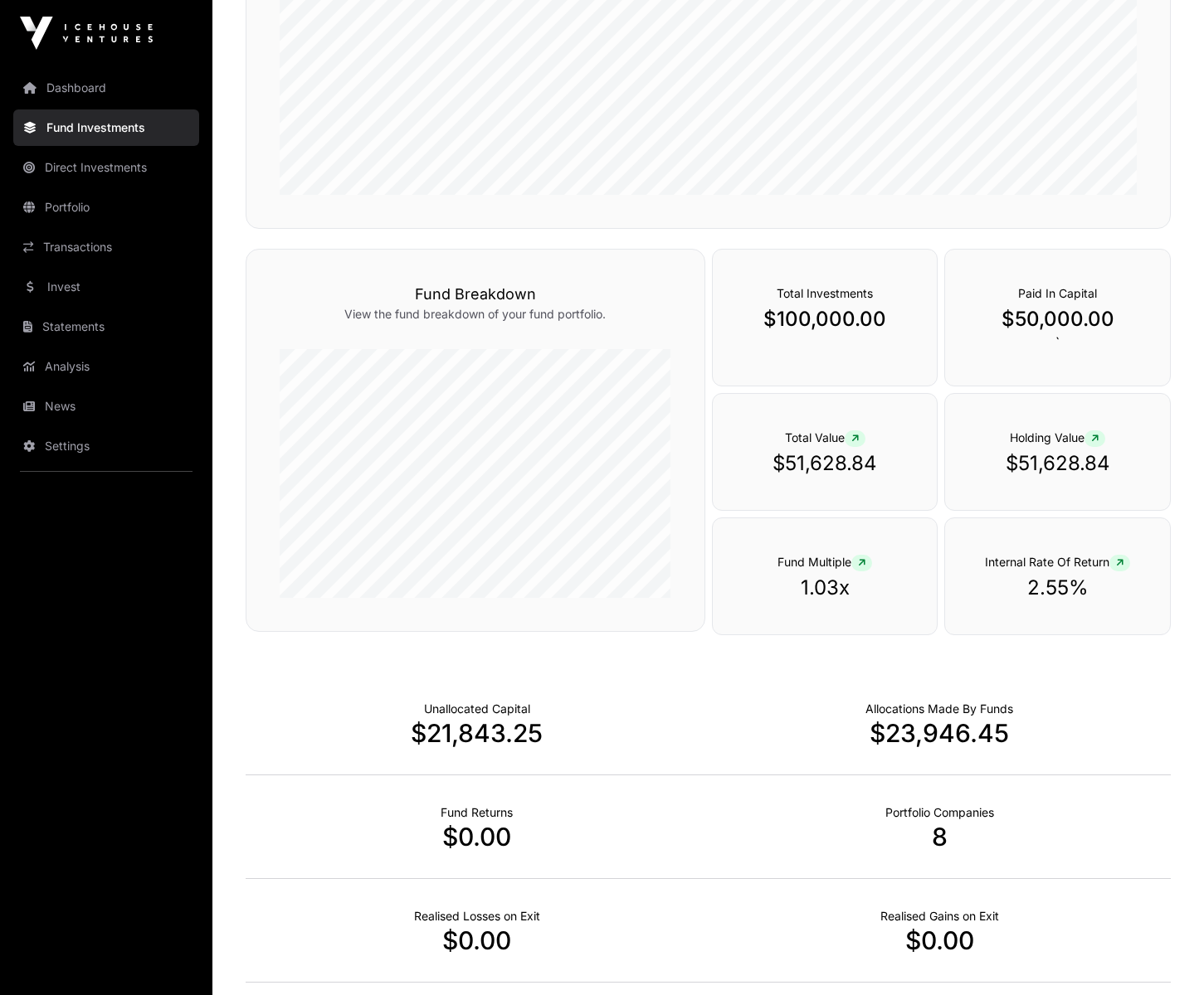
scroll to position [623, 0]
